Goal: Task Accomplishment & Management: Use online tool/utility

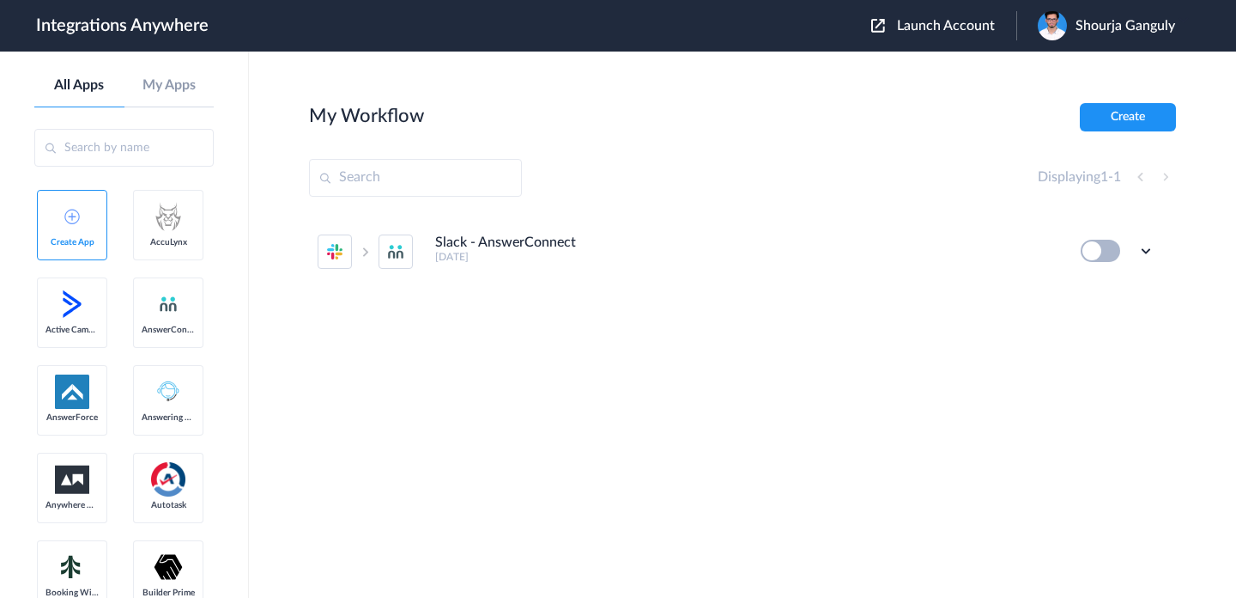
click at [942, 33] on span "Launch Account" at bounding box center [946, 26] width 98 height 14
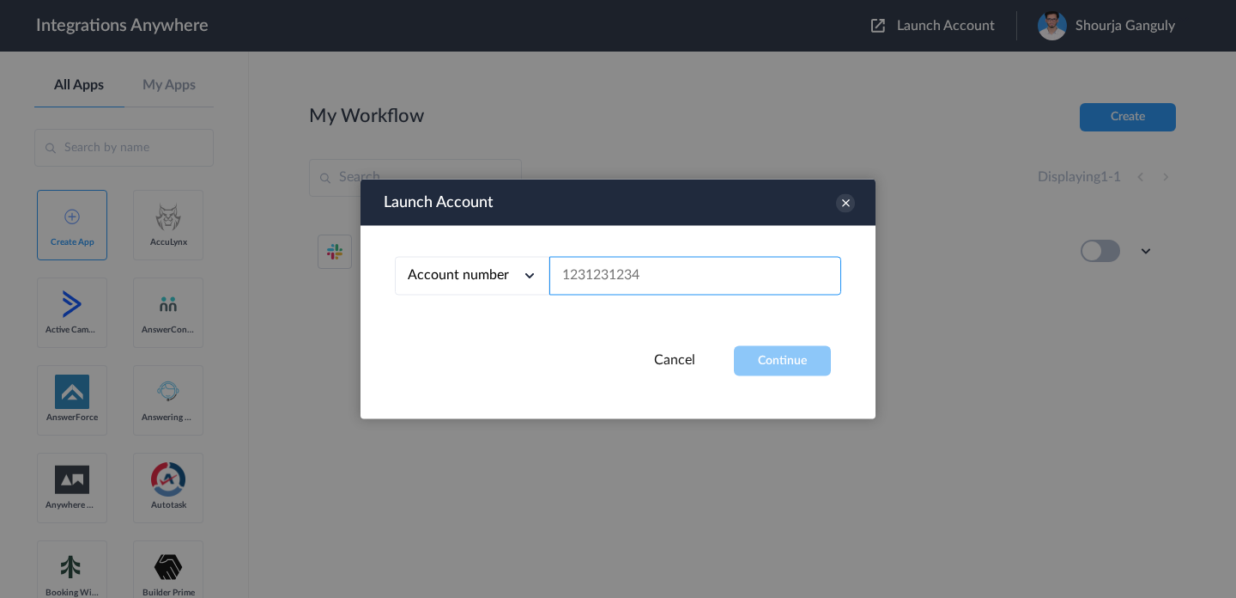
click at [713, 276] on input "text" at bounding box center [696, 276] width 292 height 39
paste input "2523167229"
type input "2523167229"
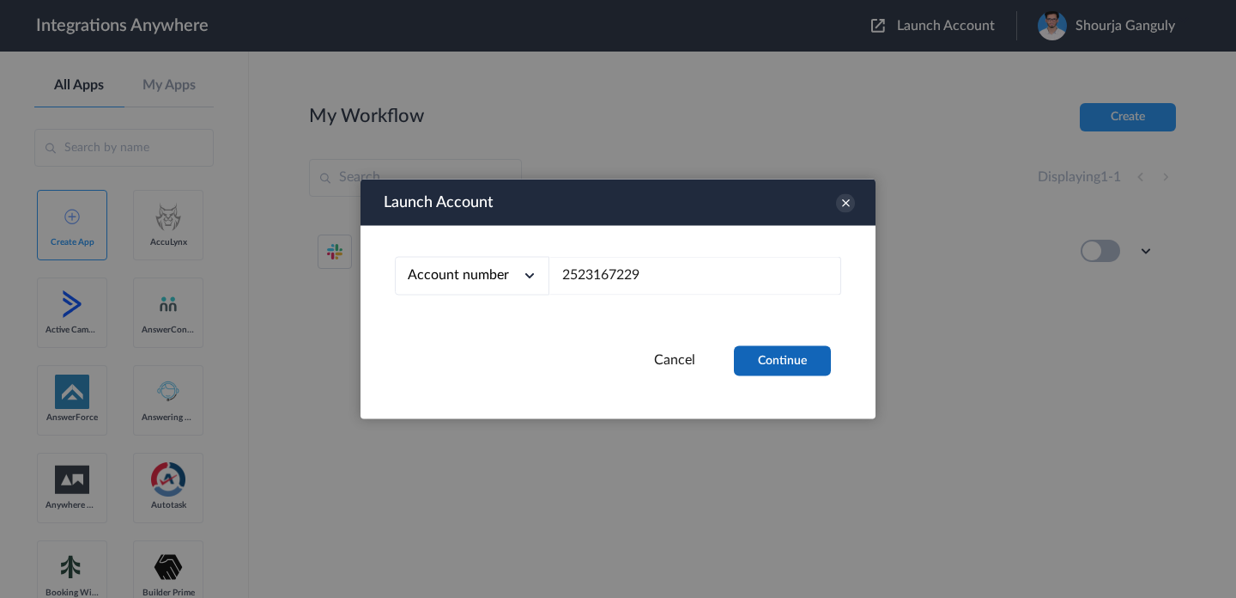
click at [773, 360] on button "Continue" at bounding box center [782, 361] width 97 height 30
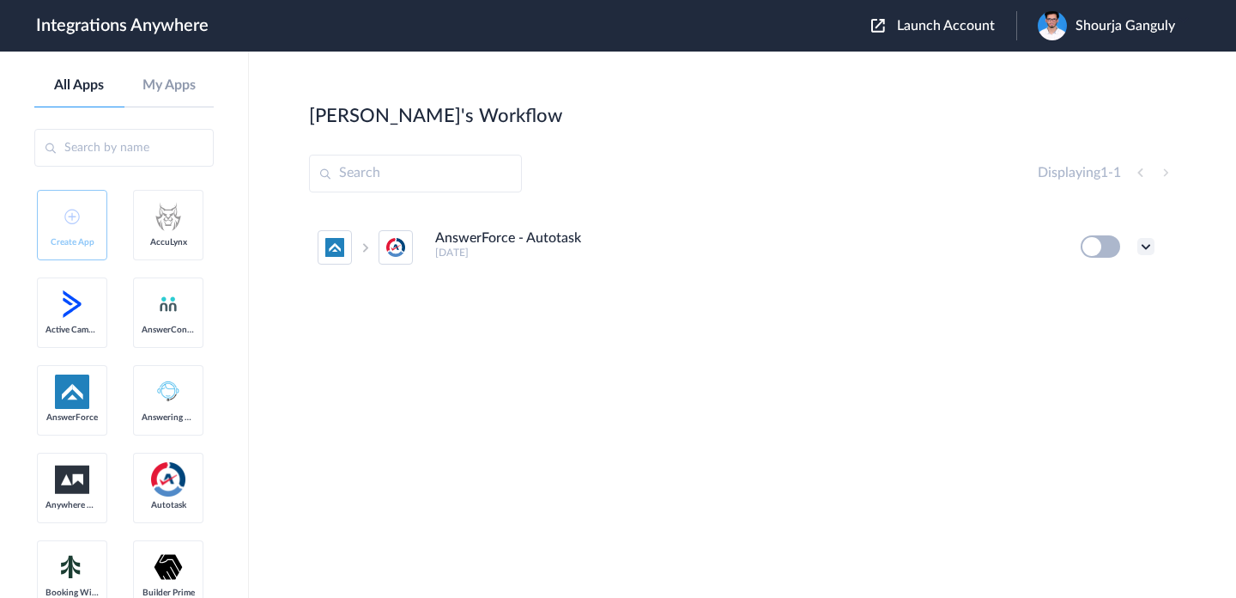
click at [1150, 247] on icon at bounding box center [1146, 246] width 17 height 17
click at [1085, 292] on link "Edit" at bounding box center [1076, 286] width 41 height 12
click at [1090, 15] on div "Shourja Ganguly" at bounding box center [1115, 25] width 155 height 29
click at [1078, 70] on link "My Account" at bounding box center [1062, 70] width 65 height 12
